Goal: Task Accomplishment & Management: Manage account settings

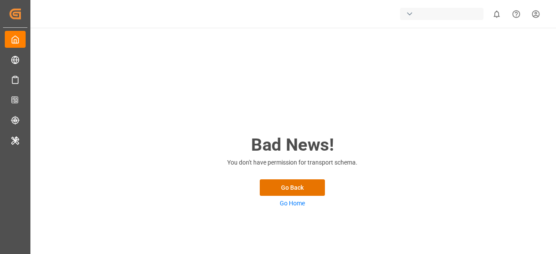
click at [409, 17] on div "button" at bounding box center [409, 14] width 9 height 9
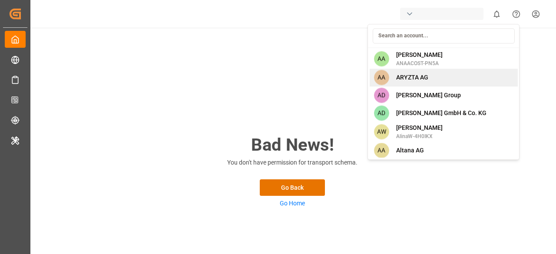
click at [419, 83] on div "AA ARYZTA AG" at bounding box center [444, 78] width 148 height 18
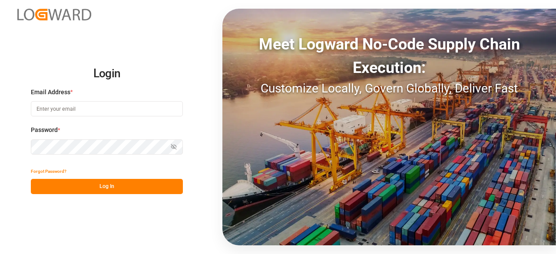
click at [161, 101] on input at bounding box center [107, 108] width 152 height 15
type input "charan.machavarapu@logward.com"
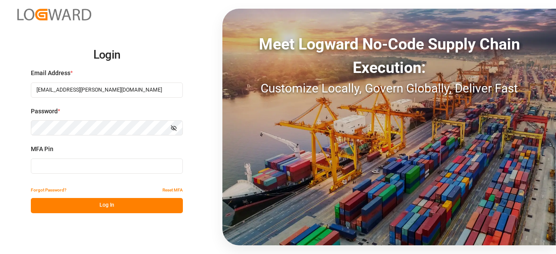
type input "339896"
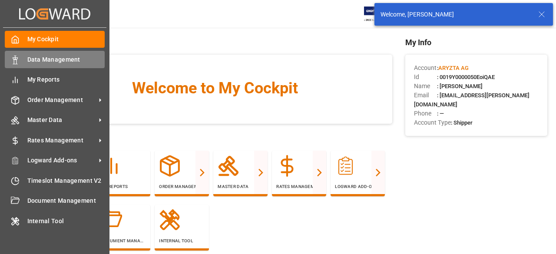
click at [43, 62] on span "Data Management" at bounding box center [66, 59] width 78 height 9
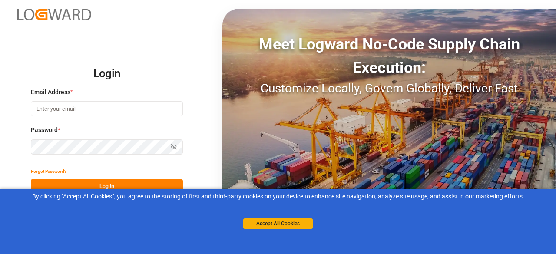
click at [95, 106] on input at bounding box center [107, 108] width 152 height 15
type input "[EMAIL_ADDRESS][PERSON_NAME][DOMAIN_NAME]"
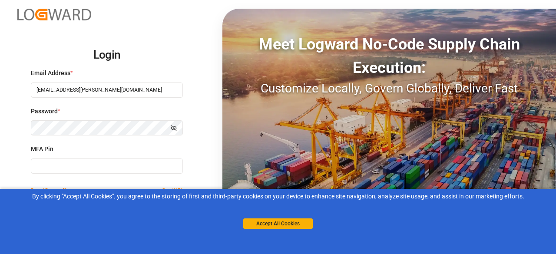
type input "936862"
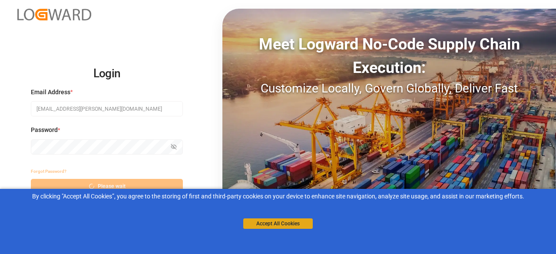
click at [254, 222] on button "Accept All Cookies" at bounding box center [278, 223] width 70 height 10
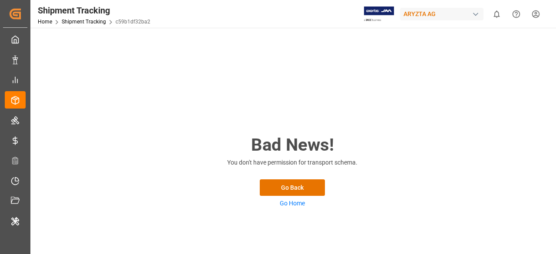
click at [317, 23] on div "Shipment Tracking Home Shipment Tracking c59b1df32ba2 ARYZTA AG 0 Notifications…" at bounding box center [290, 14] width 532 height 28
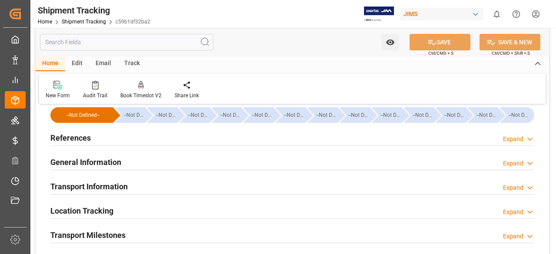
scroll to position [11, 0]
click at [534, 136] on icon at bounding box center [530, 139] width 9 height 9
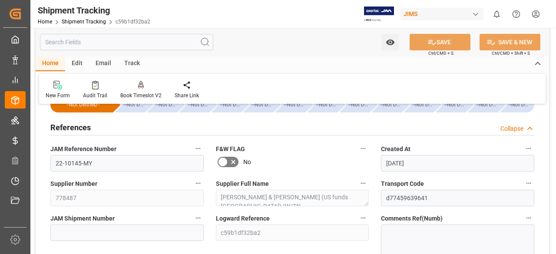
scroll to position [23, 0]
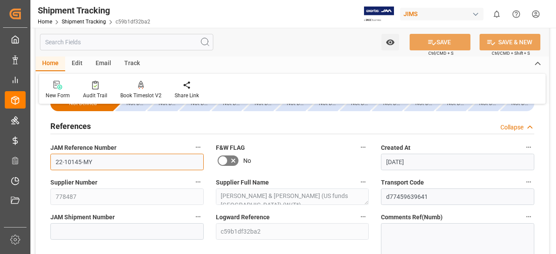
click at [74, 163] on input "22-10145-MY" at bounding box center [126, 162] width 153 height 17
click at [103, 160] on input "22-10145-MY" at bounding box center [126, 162] width 153 height 17
drag, startPoint x: 92, startPoint y: 163, endPoint x: 55, endPoint y: 163, distance: 36.9
click at [55, 163] on input "22-10145-MY" at bounding box center [126, 162] width 153 height 17
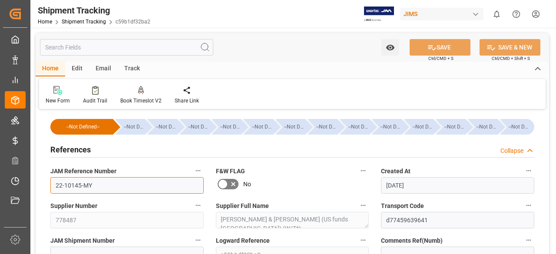
scroll to position [0, 0]
click at [101, 185] on input "22-10145-MY" at bounding box center [126, 185] width 153 height 17
drag, startPoint x: 94, startPoint y: 184, endPoint x: 52, endPoint y: 181, distance: 42.2
click at [52, 181] on input "22-10145-MY" at bounding box center [126, 185] width 153 height 17
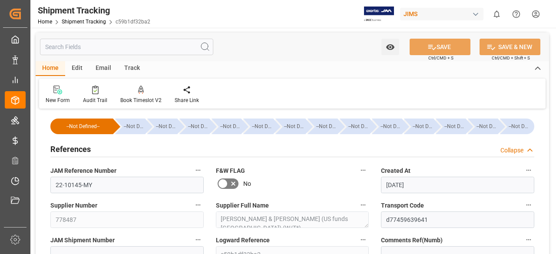
click at [183, 158] on div "References Collapse" at bounding box center [292, 149] width 496 height 24
click at [79, 49] on input "text" at bounding box center [126, 47] width 173 height 17
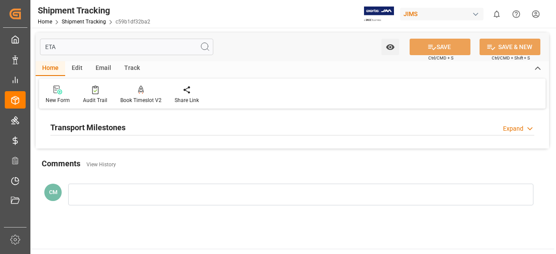
type input "ETA"
click at [185, 121] on div "Transport Milestones Expand" at bounding box center [292, 127] width 484 height 17
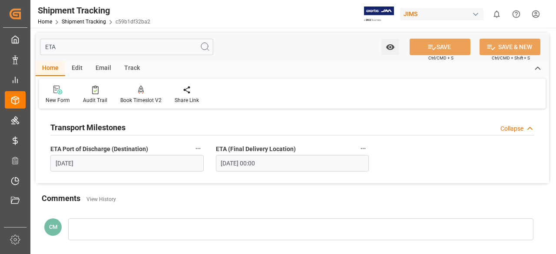
click at [145, 163] on input "08.09.2025" at bounding box center [126, 163] width 153 height 17
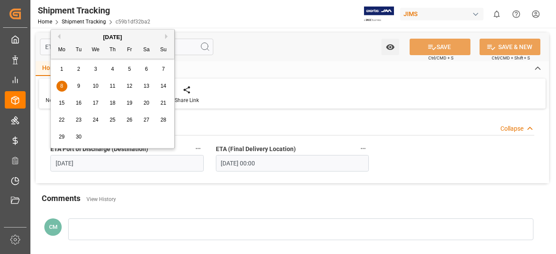
click at [149, 186] on div "ETA Watch Option SAVE Ctrl/CMD + S SAVE & NEW Ctrl/CMD + Shift + S Home Edit Em…" at bounding box center [292, 144] width 513 height 222
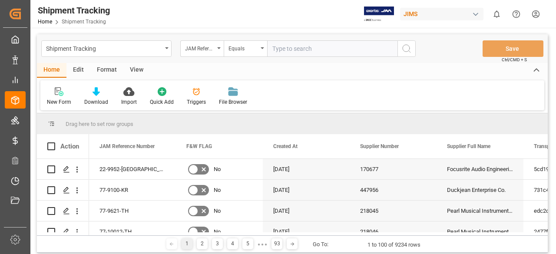
click at [81, 68] on div "Edit" at bounding box center [78, 70] width 24 height 15
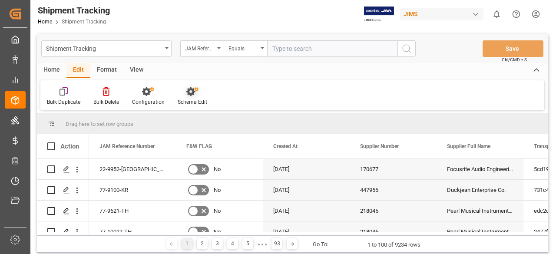
click at [184, 93] on div at bounding box center [193, 91] width 30 height 9
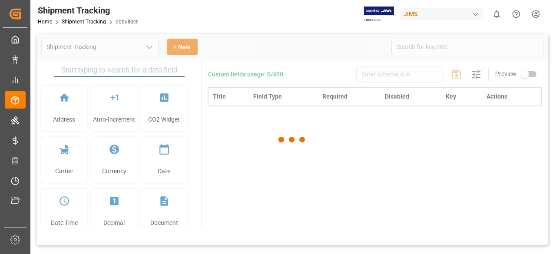
type input "Shipment Tracking"
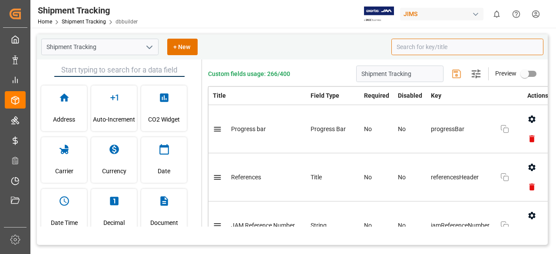
click at [410, 45] on input at bounding box center [467, 47] width 152 height 17
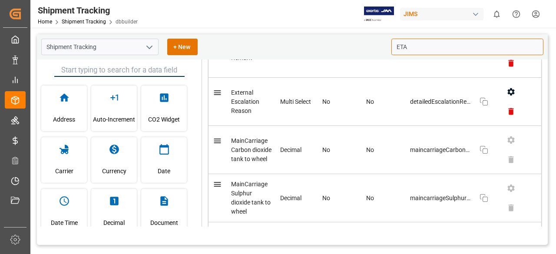
scroll to position [361, 0]
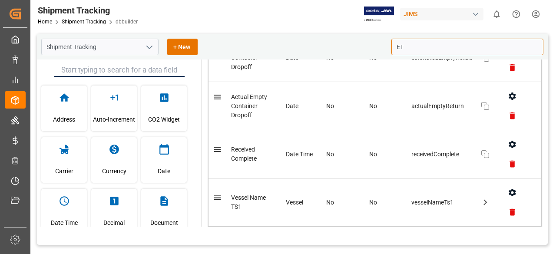
type input "E"
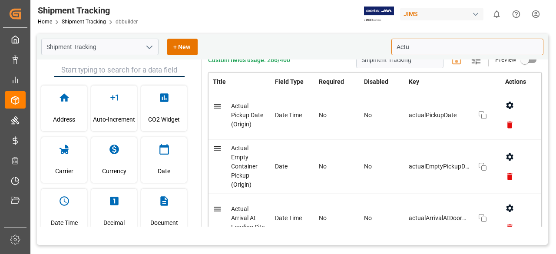
scroll to position [0, 0]
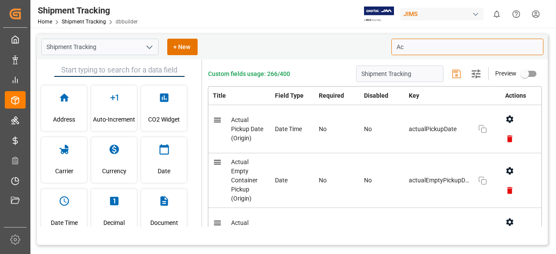
type input "A"
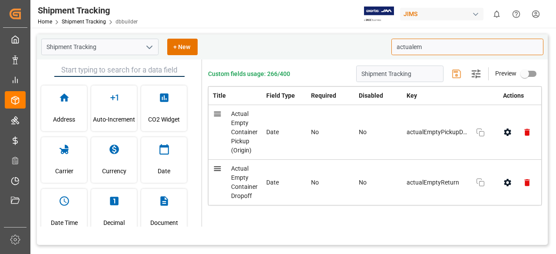
type input "actualem"
click at [481, 178] on icon "button" at bounding box center [480, 182] width 10 height 10
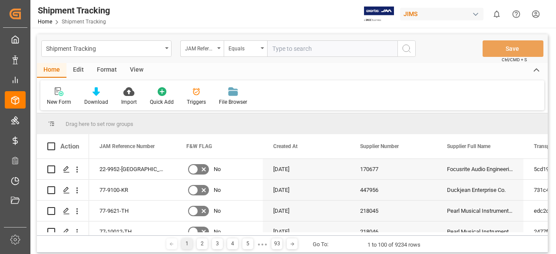
type input "22-10145-MY"
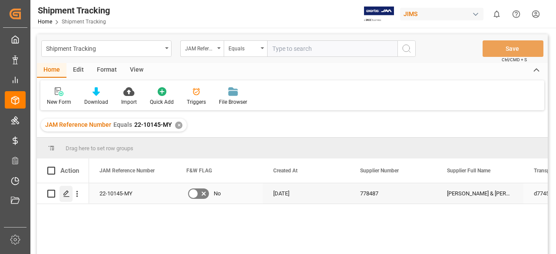
click at [66, 196] on icon "Press SPACE to select this row." at bounding box center [66, 193] width 7 height 7
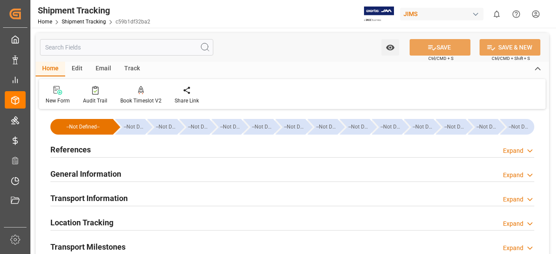
click at [103, 150] on div "References Expand" at bounding box center [292, 149] width 484 height 17
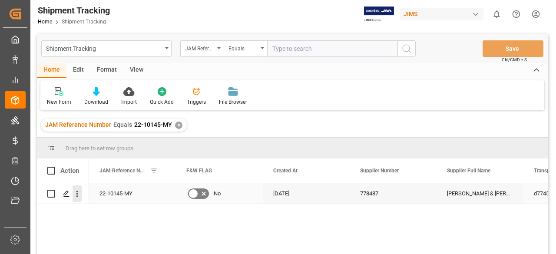
click at [79, 187] on button "open menu" at bounding box center [77, 193] width 9 height 17
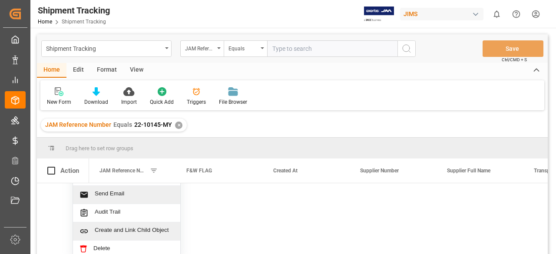
scroll to position [50, 0]
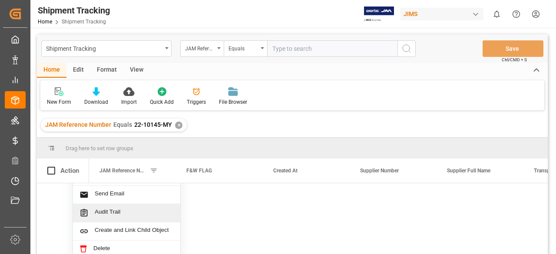
click at [133, 209] on span "Audit Trail" at bounding box center [134, 213] width 79 height 9
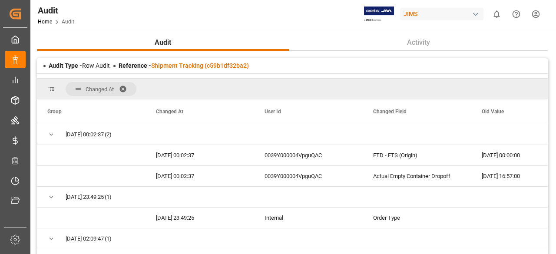
click at [123, 85] on span at bounding box center [126, 89] width 14 height 8
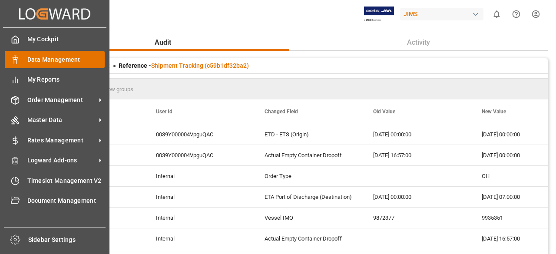
click at [58, 63] on span "Data Management" at bounding box center [66, 59] width 78 height 9
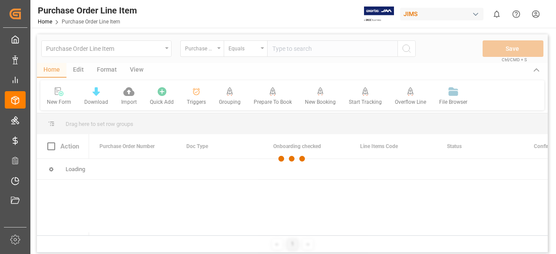
click at [159, 48] on div at bounding box center [292, 158] width 511 height 249
click at [161, 53] on div at bounding box center [292, 158] width 511 height 249
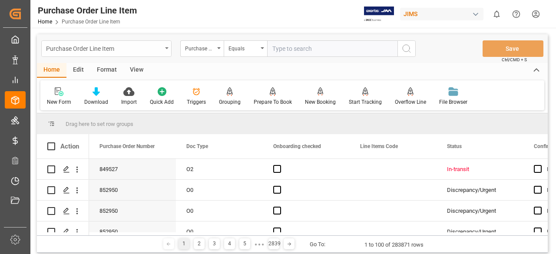
click at [162, 52] on div "Purchase Order Line Item" at bounding box center [106, 48] width 130 height 17
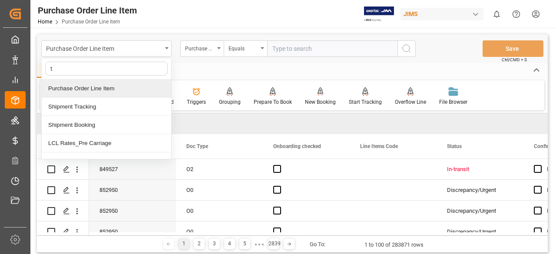
type input "tr"
click at [118, 93] on div "Shipment Tracking" at bounding box center [106, 88] width 129 height 18
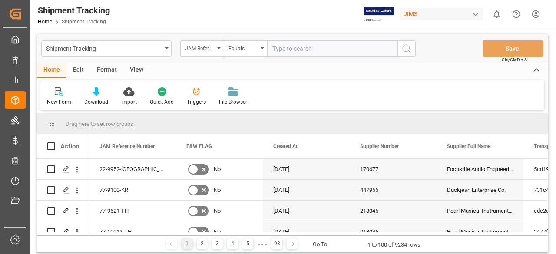
click at [98, 70] on div "Format" at bounding box center [106, 70] width 33 height 15
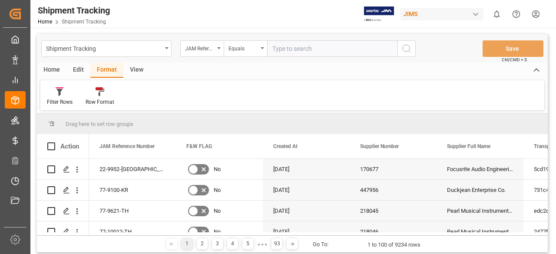
click at [47, 71] on div "Home" at bounding box center [52, 70] width 30 height 15
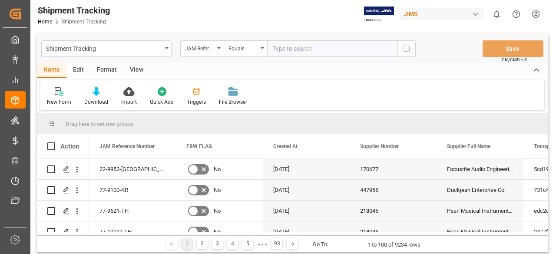
click at [78, 72] on div "Edit" at bounding box center [78, 70] width 24 height 15
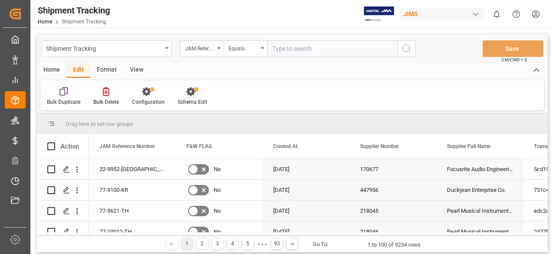
click at [187, 99] on div "Schema Edit" at bounding box center [193, 102] width 30 height 8
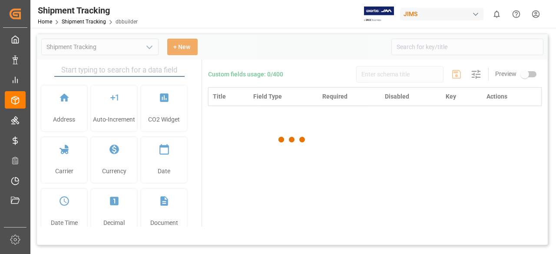
type input "Shipment Tracking"
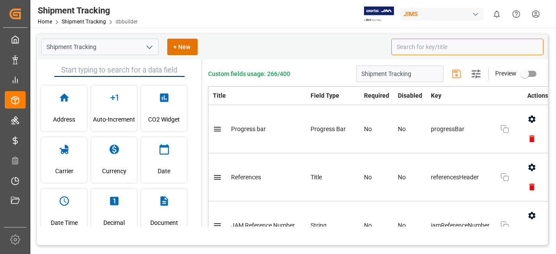
click at [445, 48] on input at bounding box center [467, 47] width 152 height 17
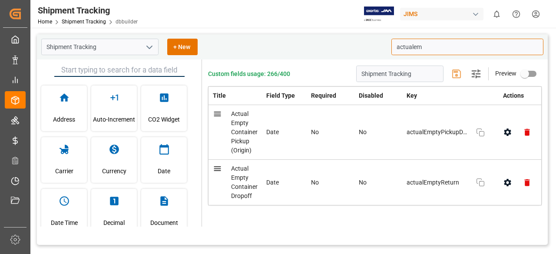
type input "actualem"
click at [476, 185] on icon "button" at bounding box center [480, 182] width 10 height 10
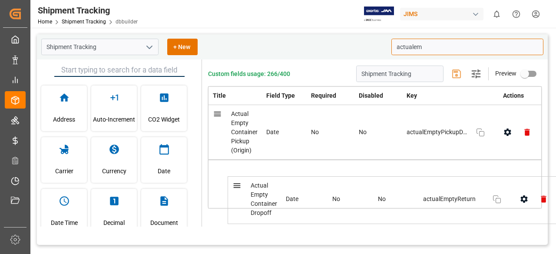
drag, startPoint x: 231, startPoint y: 170, endPoint x: 249, endPoint y: 182, distance: 22.2
click at [250, 182] on table "Title Field Type Required Disabled Key Actions Actual Empty Container Pickup (O…" at bounding box center [375, 147] width 334 height 122
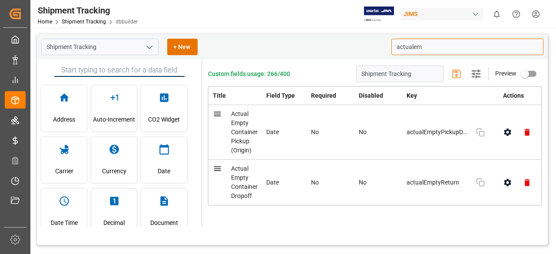
click at [253, 194] on span "Actual Empty Container Dropoff" at bounding box center [244, 182] width 26 height 36
click at [503, 178] on icon "button" at bounding box center [507, 182] width 9 height 9
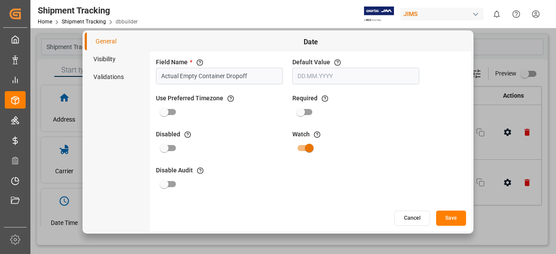
drag, startPoint x: 266, startPoint y: 79, endPoint x: 154, endPoint y: 83, distance: 112.6
click at [154, 83] on div "Field Name * The title of the field that will be shown in UI Actual Empty Conta…" at bounding box center [219, 71] width 130 height 30
click at [415, 215] on button "Cancel" at bounding box center [412, 218] width 36 height 15
